Goal: Information Seeking & Learning: Learn about a topic

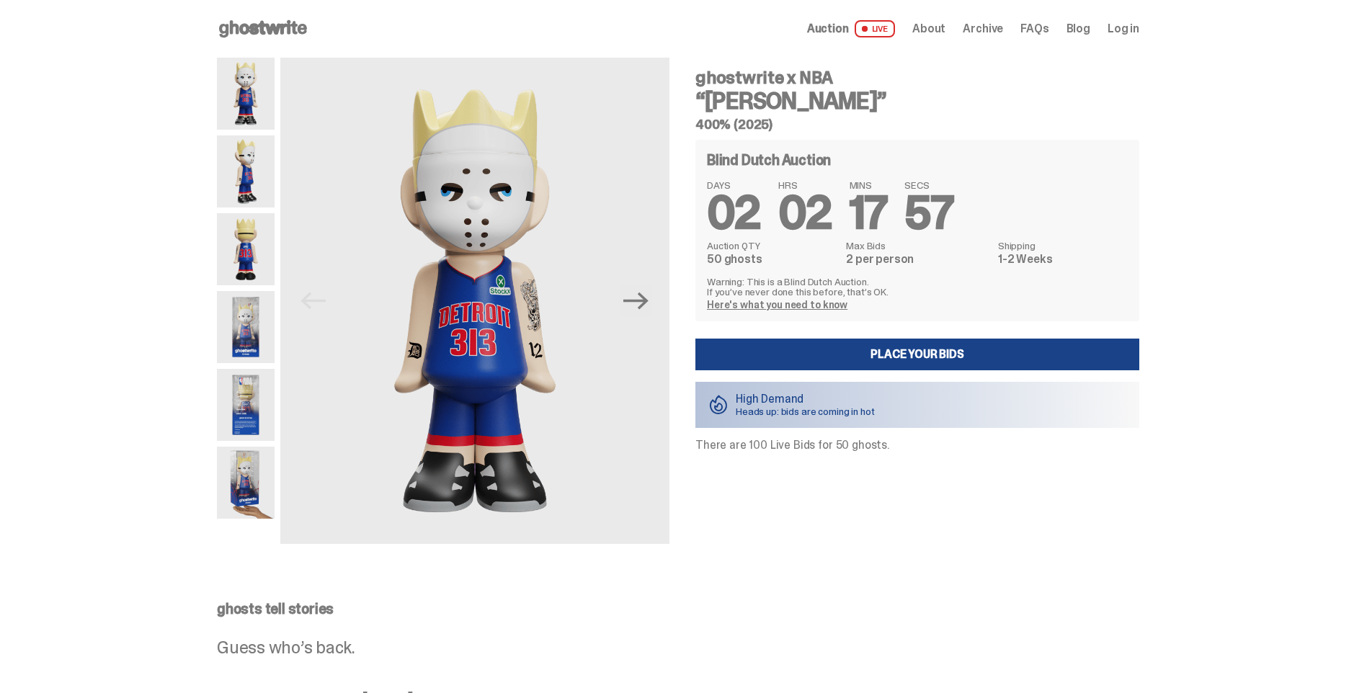
click at [249, 159] on img at bounding box center [246, 171] width 58 height 72
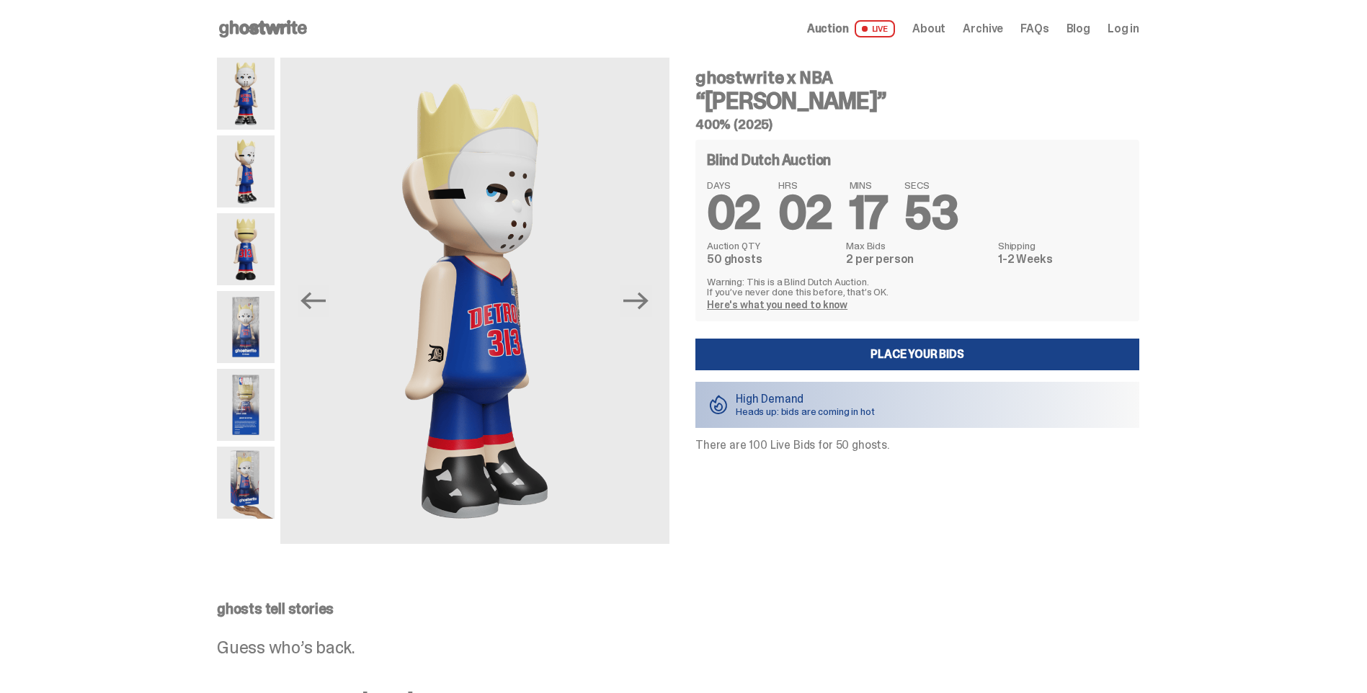
click at [248, 246] on img at bounding box center [246, 249] width 58 height 72
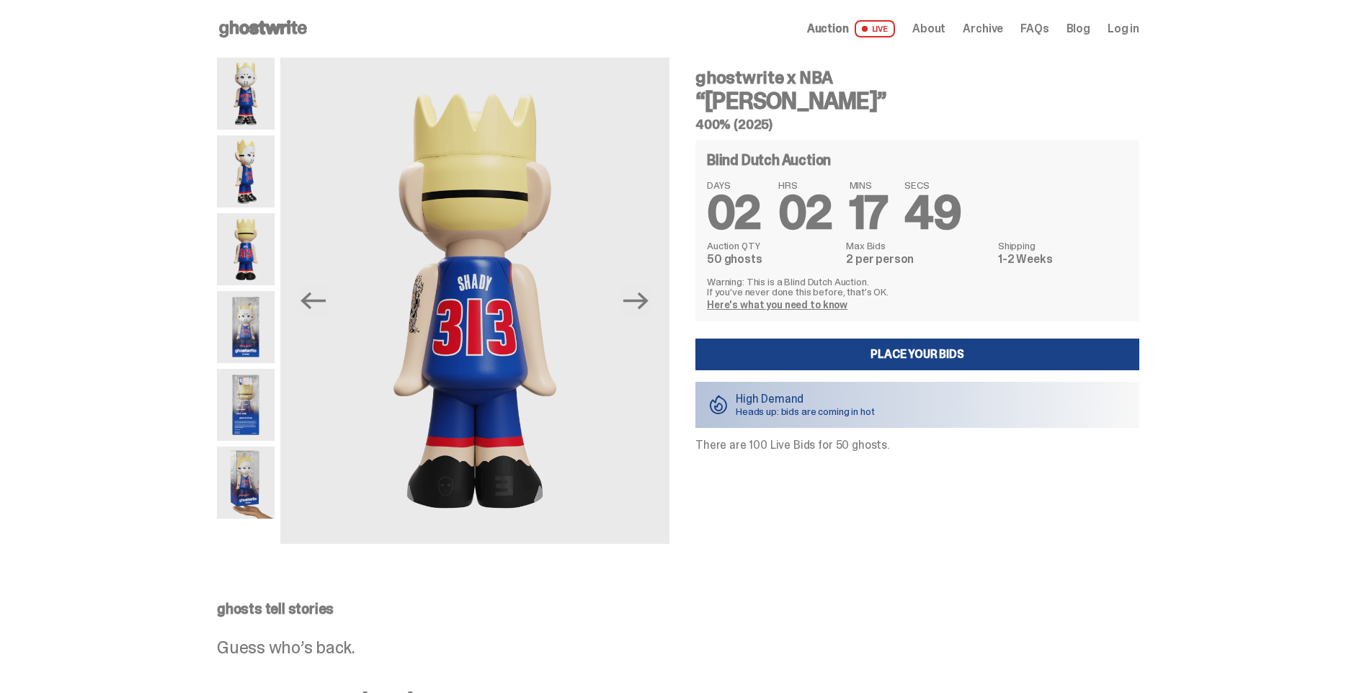
click at [254, 324] on img at bounding box center [246, 327] width 58 height 72
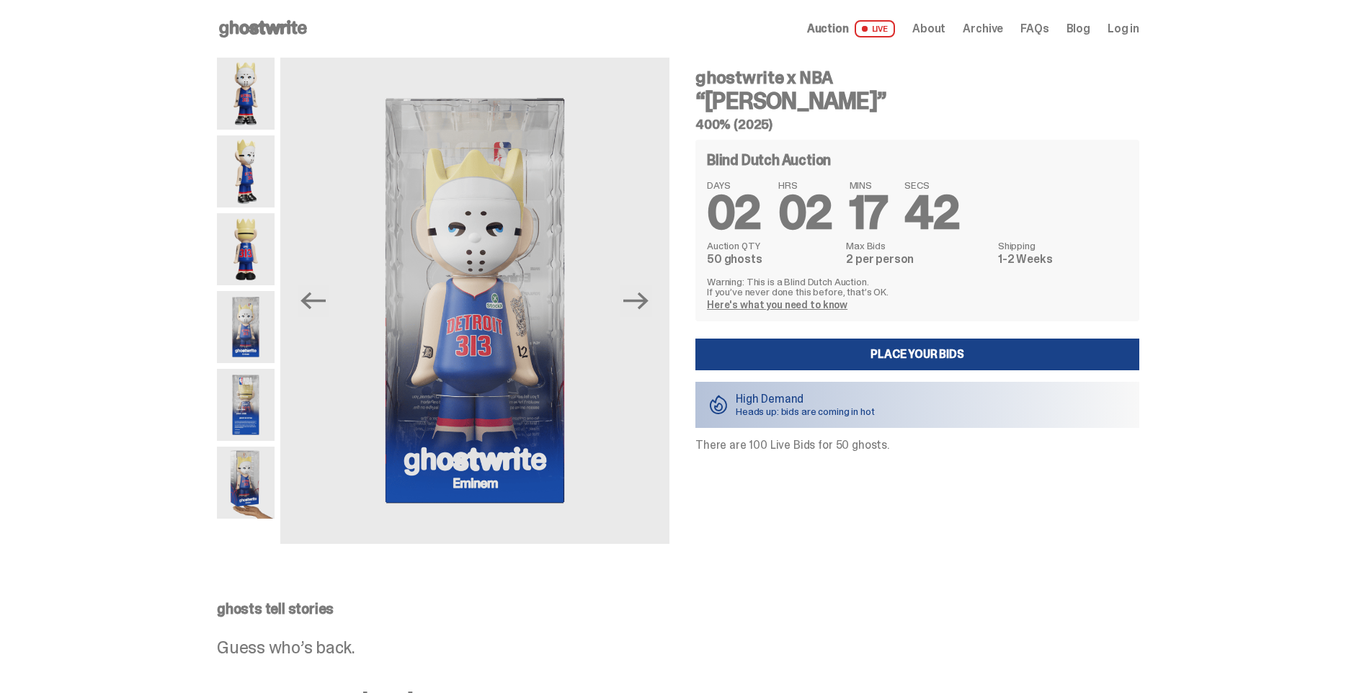
click at [257, 389] on img at bounding box center [246, 405] width 58 height 72
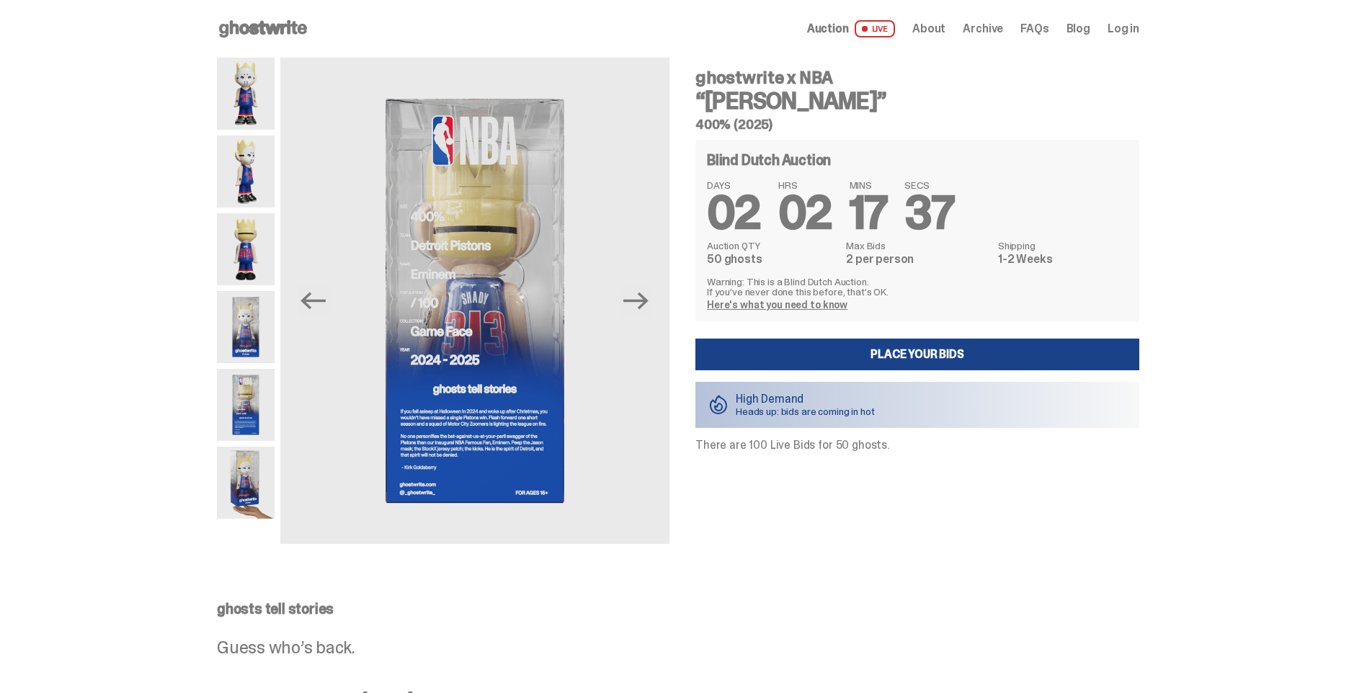
click at [252, 488] on img at bounding box center [246, 483] width 58 height 72
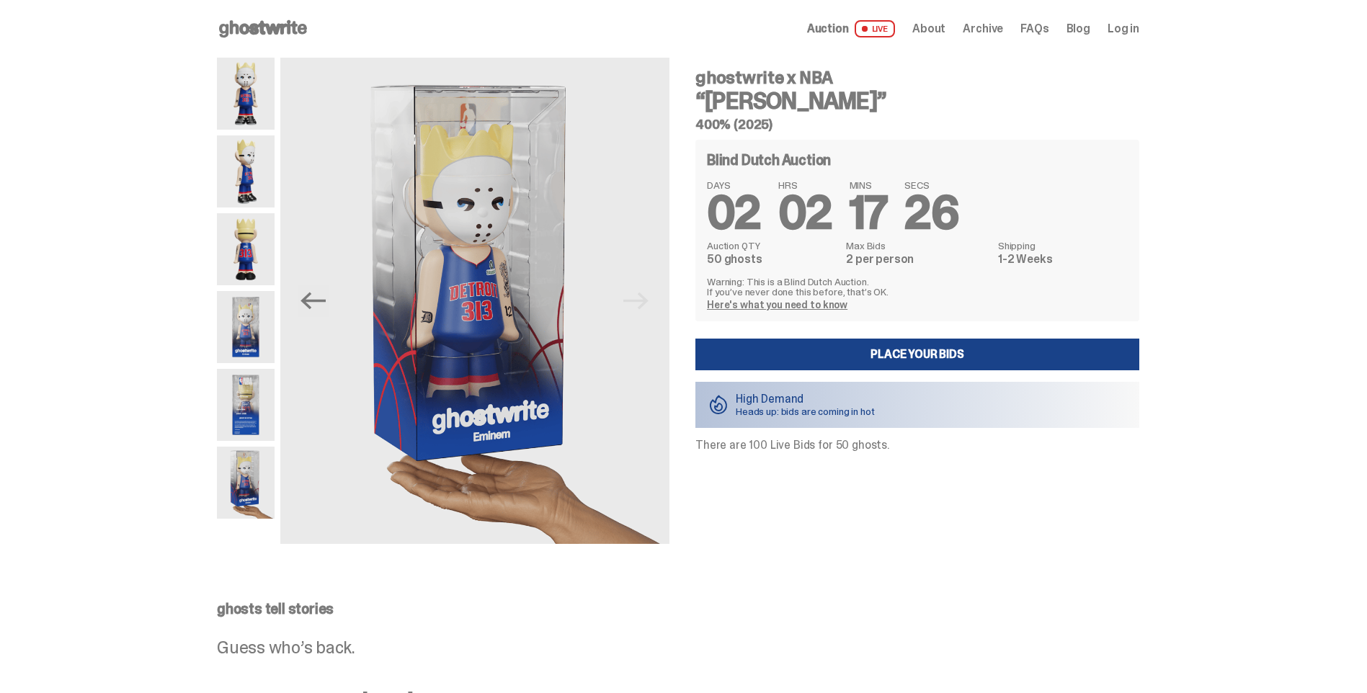
click at [799, 305] on link "Here's what you need to know" at bounding box center [777, 304] width 141 height 13
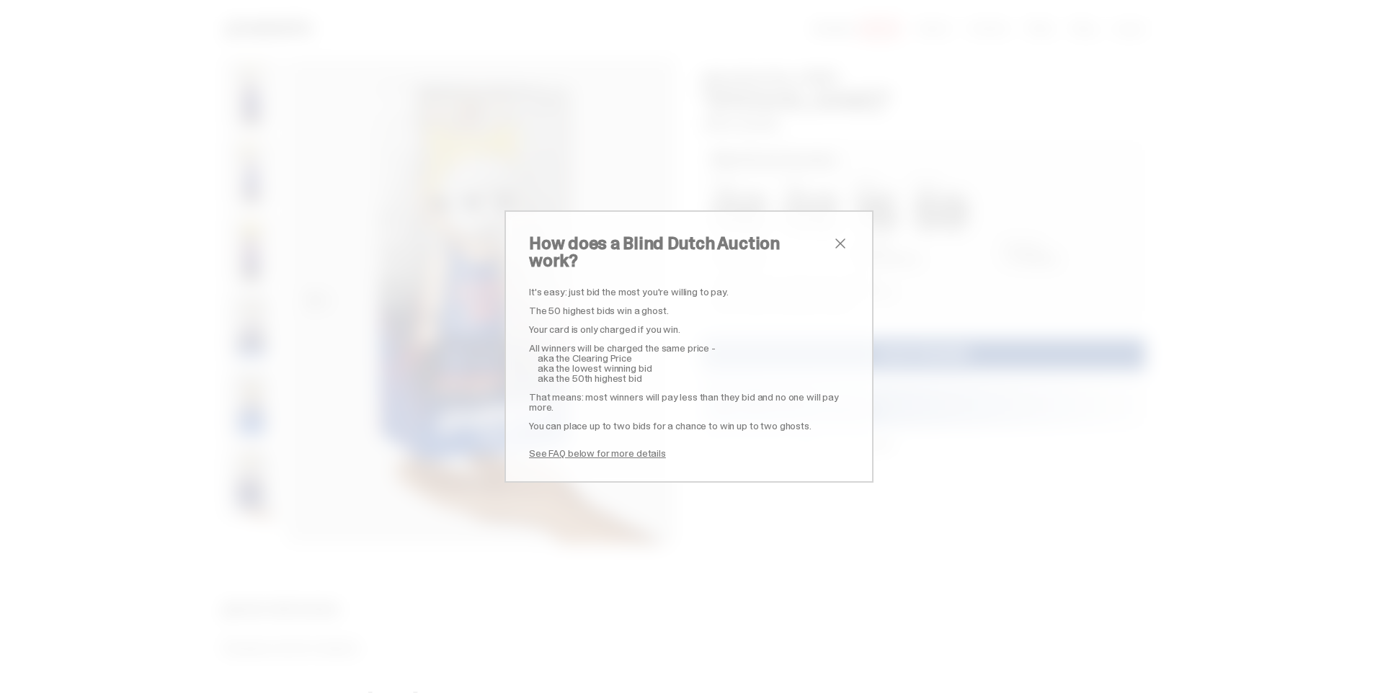
click at [838, 252] on span "close" at bounding box center [840, 243] width 17 height 17
